Goal: Check status: Check status

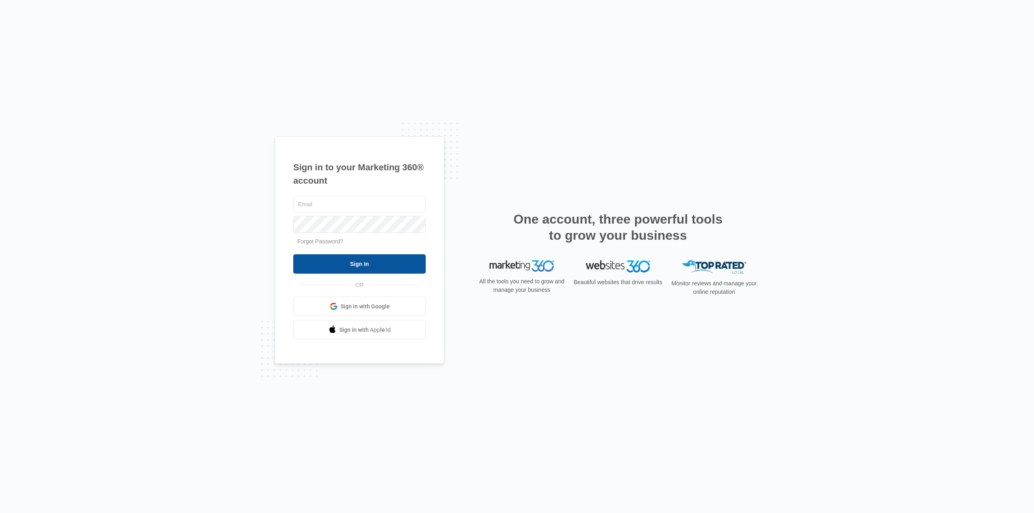
type input "[PERSON_NAME][EMAIL_ADDRESS][DOMAIN_NAME]"
click at [386, 262] on input "Sign In" at bounding box center [359, 263] width 132 height 19
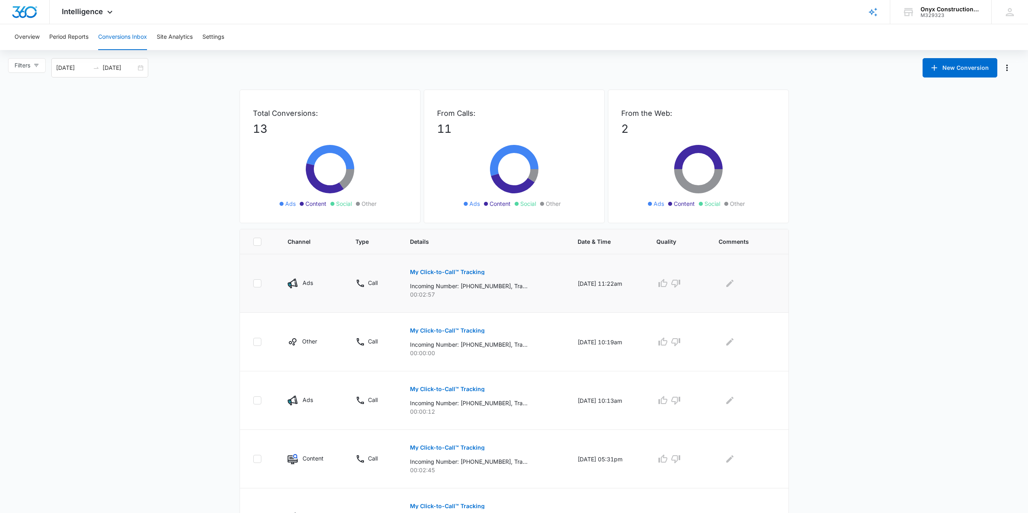
click at [456, 271] on p "My Click-to-Call™ Tracking" at bounding box center [447, 272] width 75 height 6
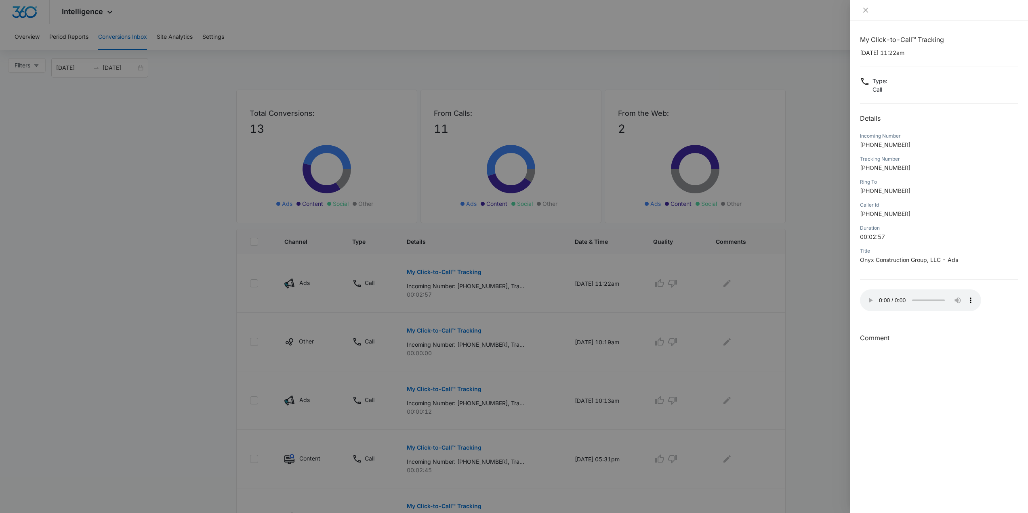
drag, startPoint x: 861, startPoint y: 399, endPoint x: 871, endPoint y: 387, distance: 16.0
click at [861, 399] on div "My Click-to-Call™ Tracking 09/16/2025 at 11:22am Type : Call Details Incoming N…" at bounding box center [939, 267] width 178 height 493
